Goal: Find specific page/section: Locate item on page

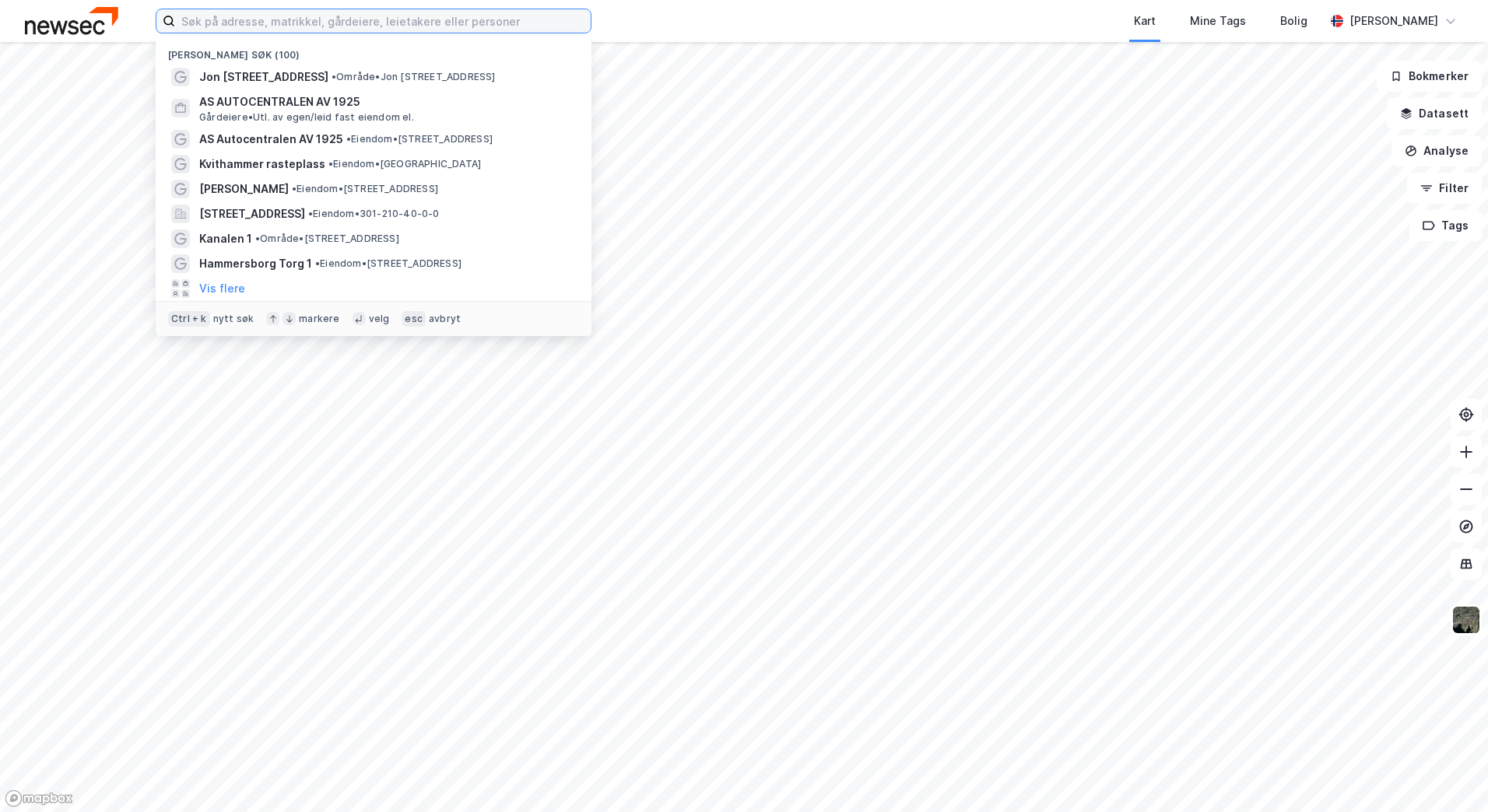
click at [228, 25] on input at bounding box center [382, 21] width 415 height 23
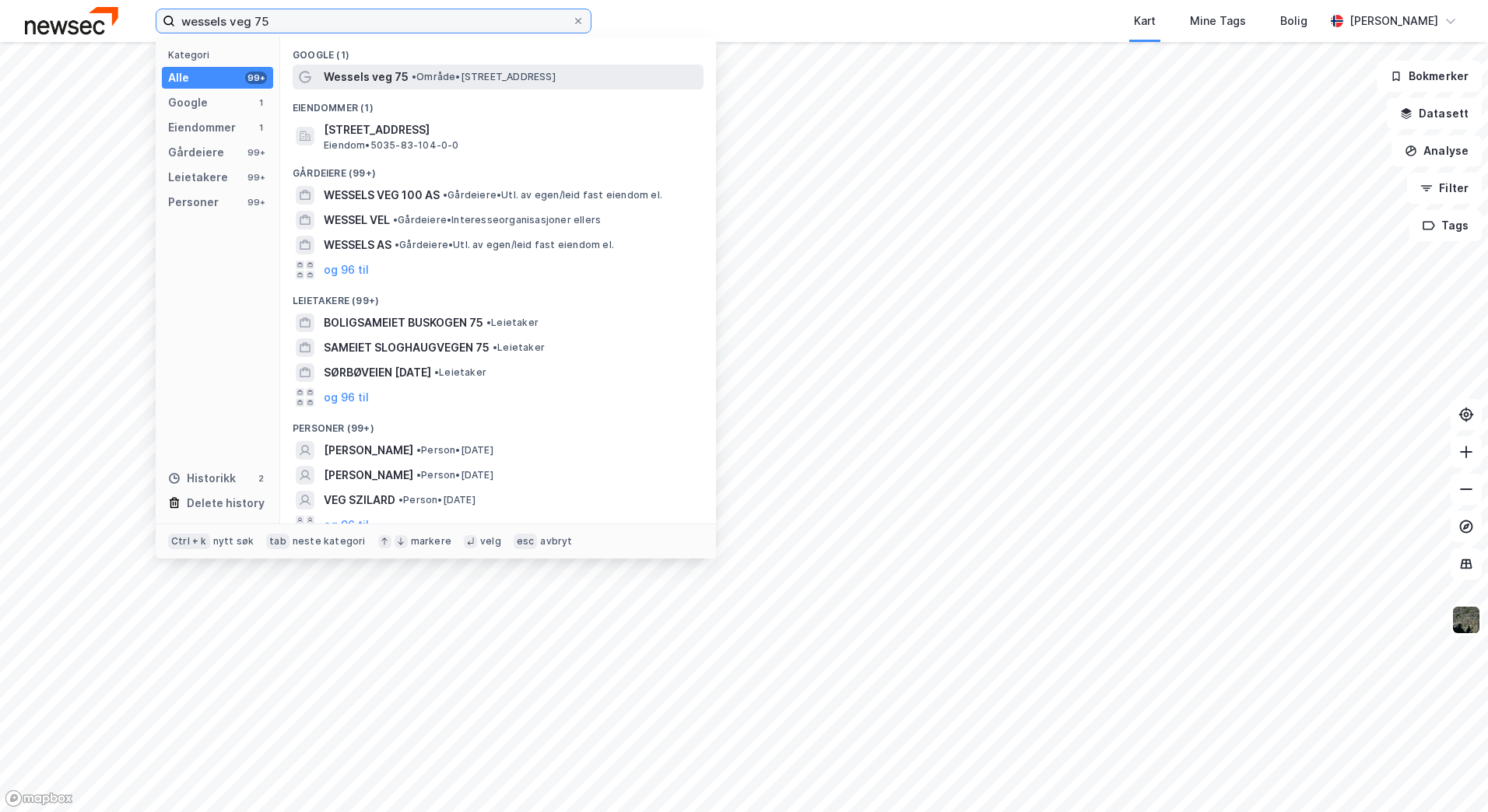
type input "wessels veg 75"
click at [385, 72] on span "Wessels veg 75" at bounding box center [366, 77] width 85 height 19
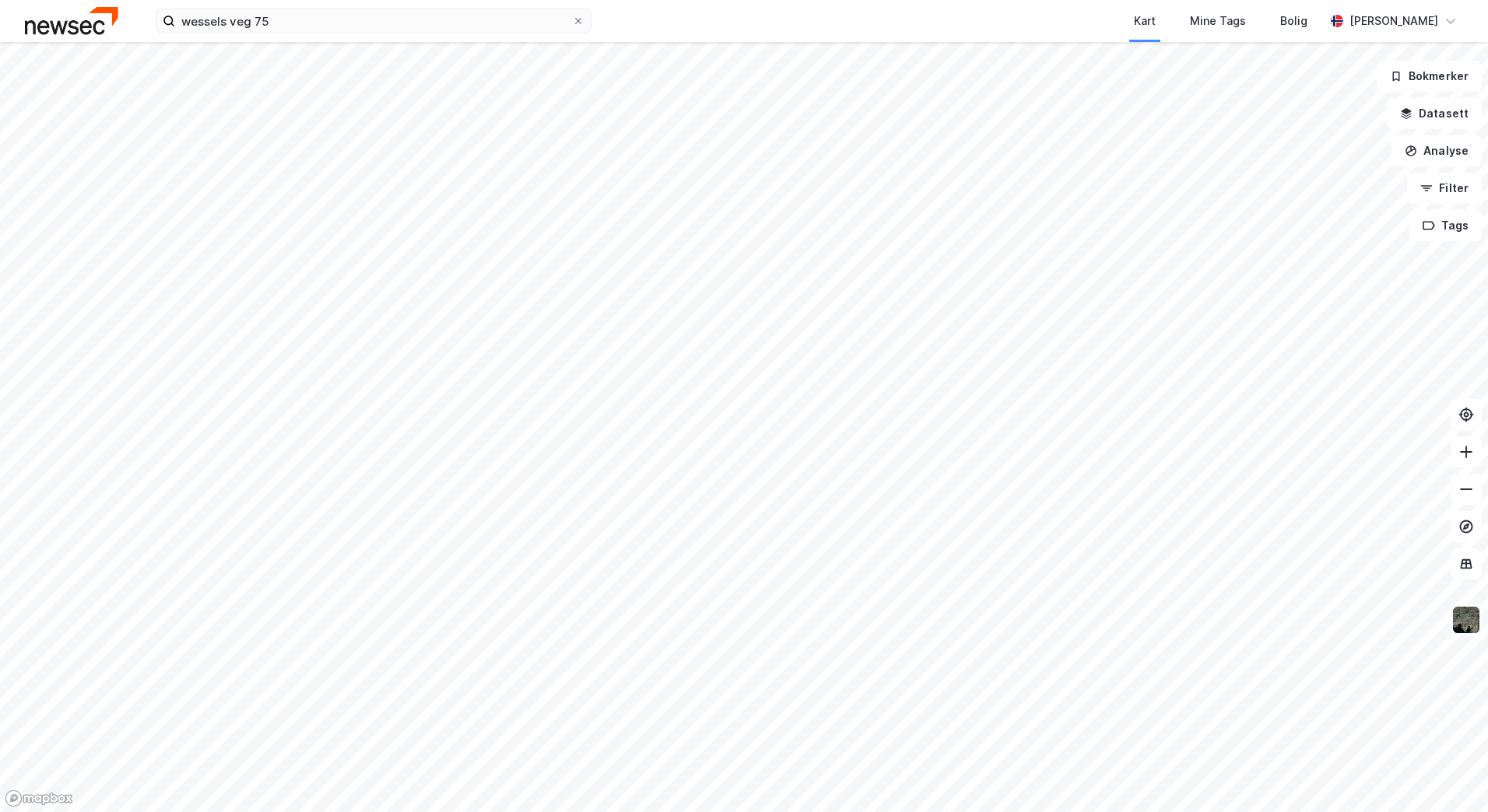
click at [1469, 622] on img at bounding box center [1466, 620] width 29 height 29
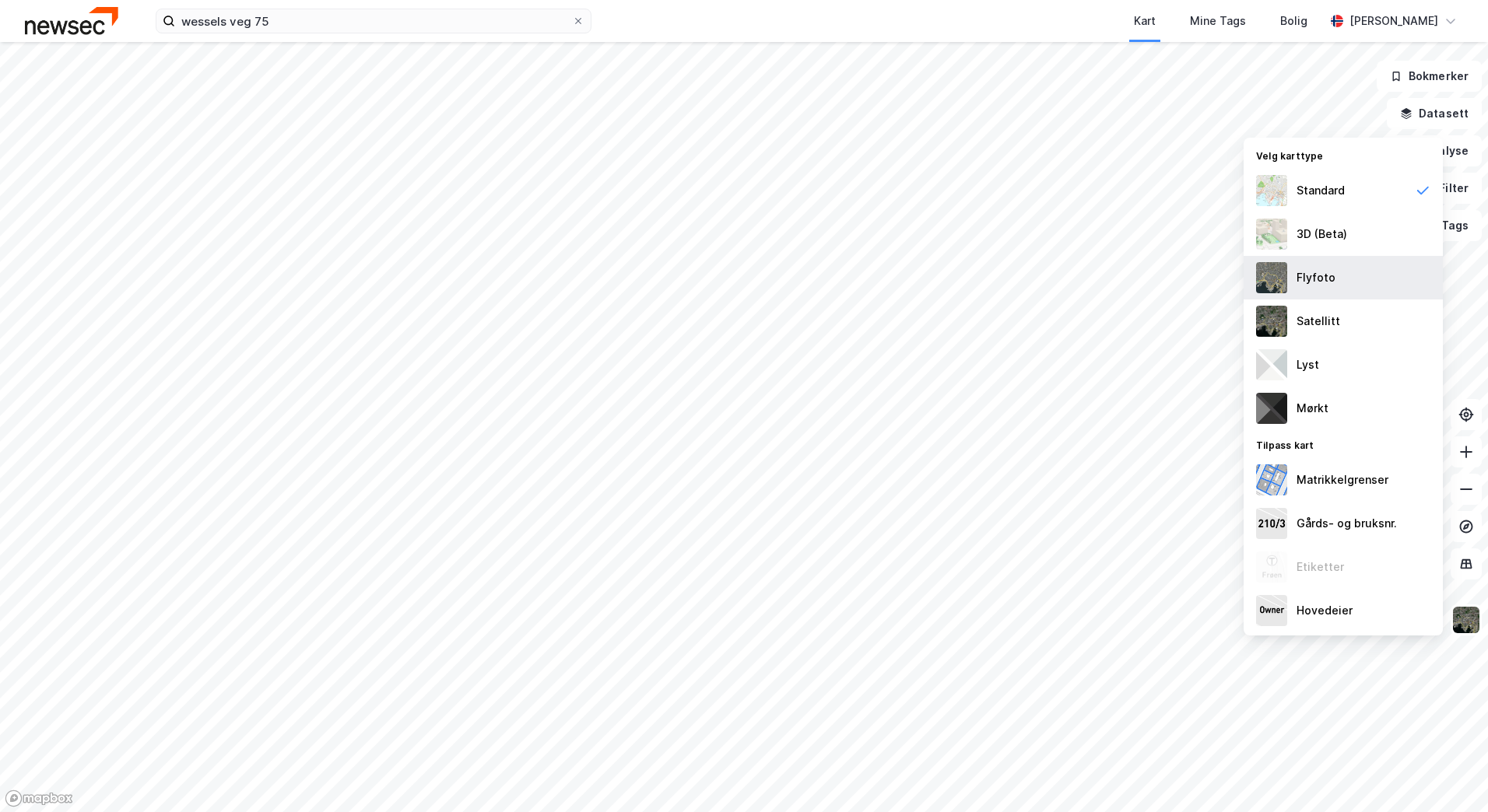
click at [1297, 276] on div "Flyfoto" at bounding box center [1315, 278] width 39 height 19
